Goal: Transaction & Acquisition: Purchase product/service

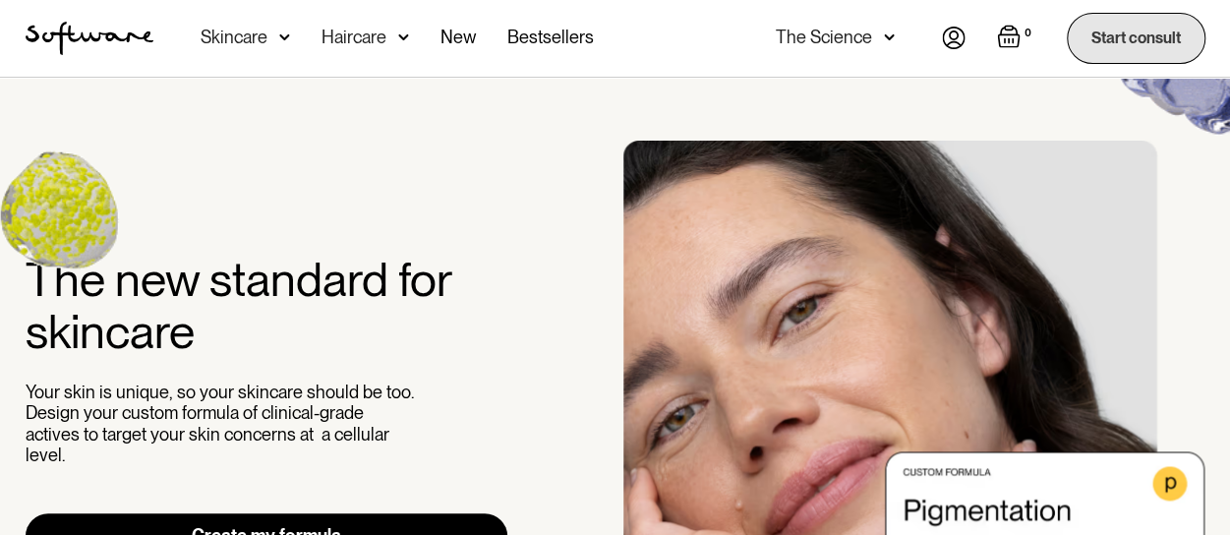
click at [1124, 36] on link "Start consult" at bounding box center [1136, 38] width 139 height 50
